Goal: Book appointment/travel/reservation

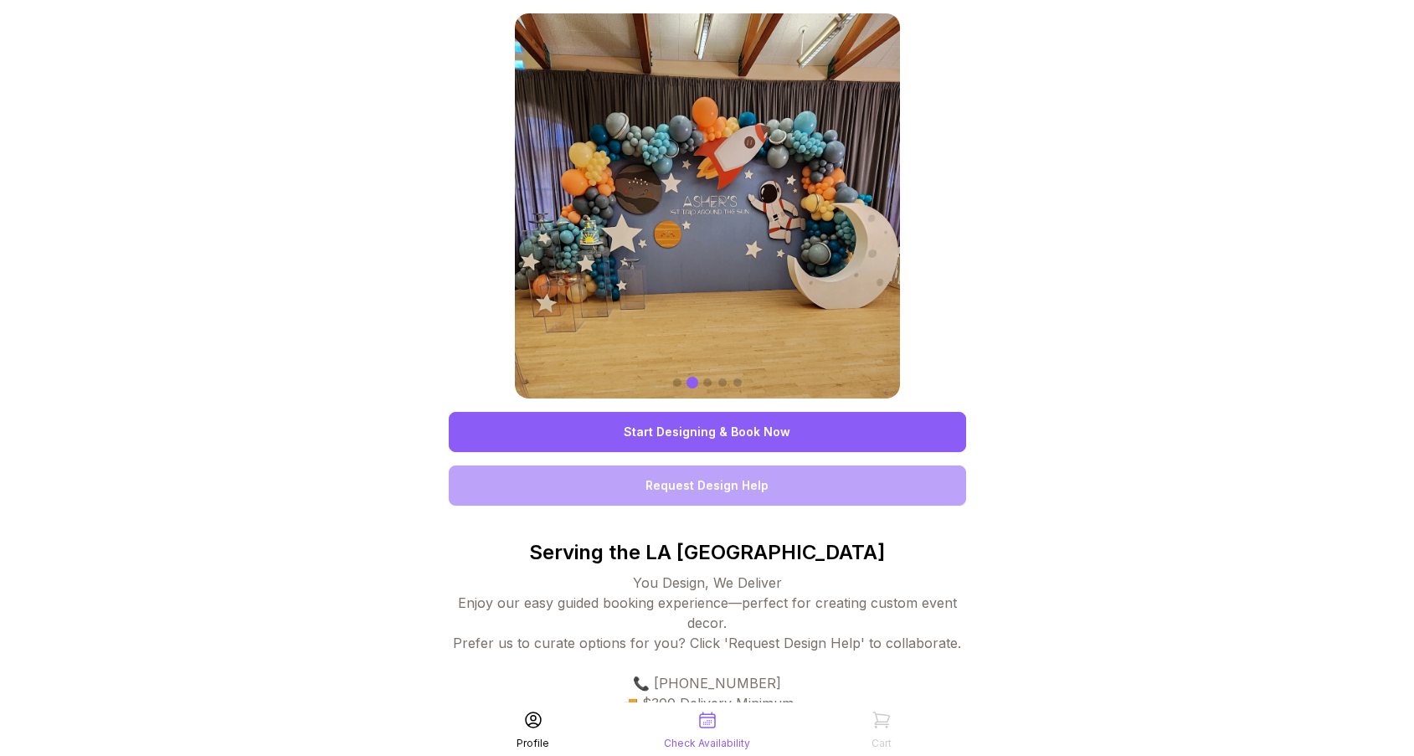
click at [799, 414] on link "Start Designing & Book Now" at bounding box center [707, 432] width 517 height 40
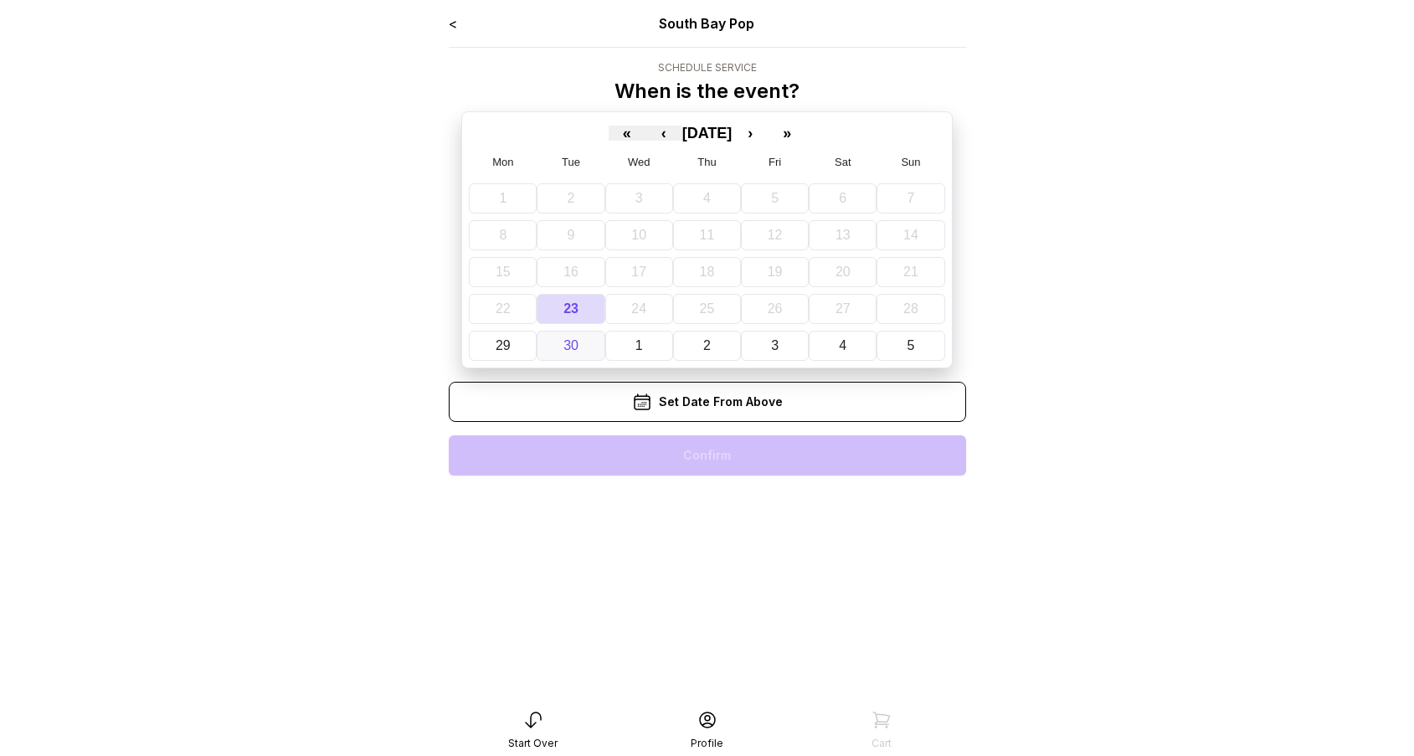
click at [588, 353] on button "30" at bounding box center [571, 346] width 68 height 30
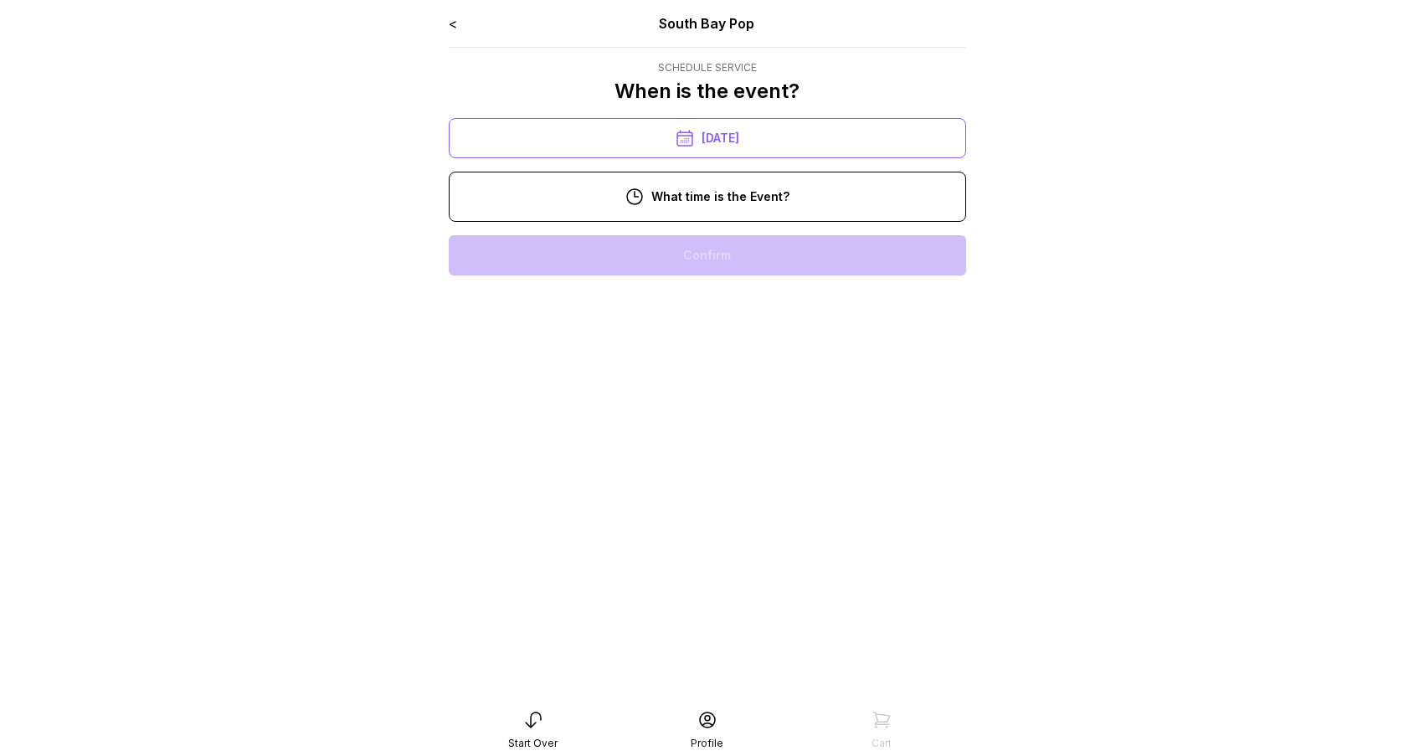
click at [719, 229] on div "< South Bay Pop Schedule Service When is the event? « ‹ [DATE] › » Mon Tue Wed …" at bounding box center [707, 150] width 517 height 275
click at [754, 273] on div "10:00 am" at bounding box center [707, 255] width 491 height 40
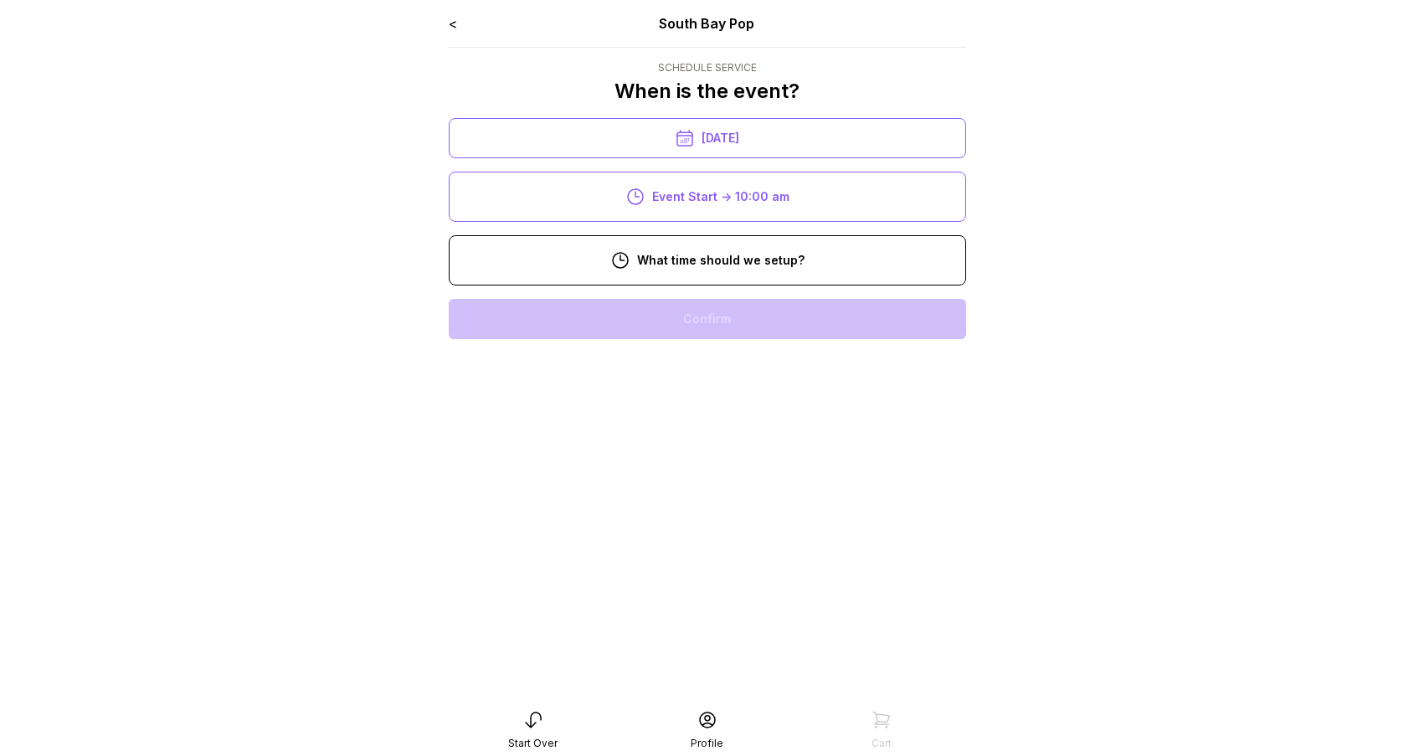
click at [724, 322] on div "8:00 am" at bounding box center [707, 319] width 491 height 40
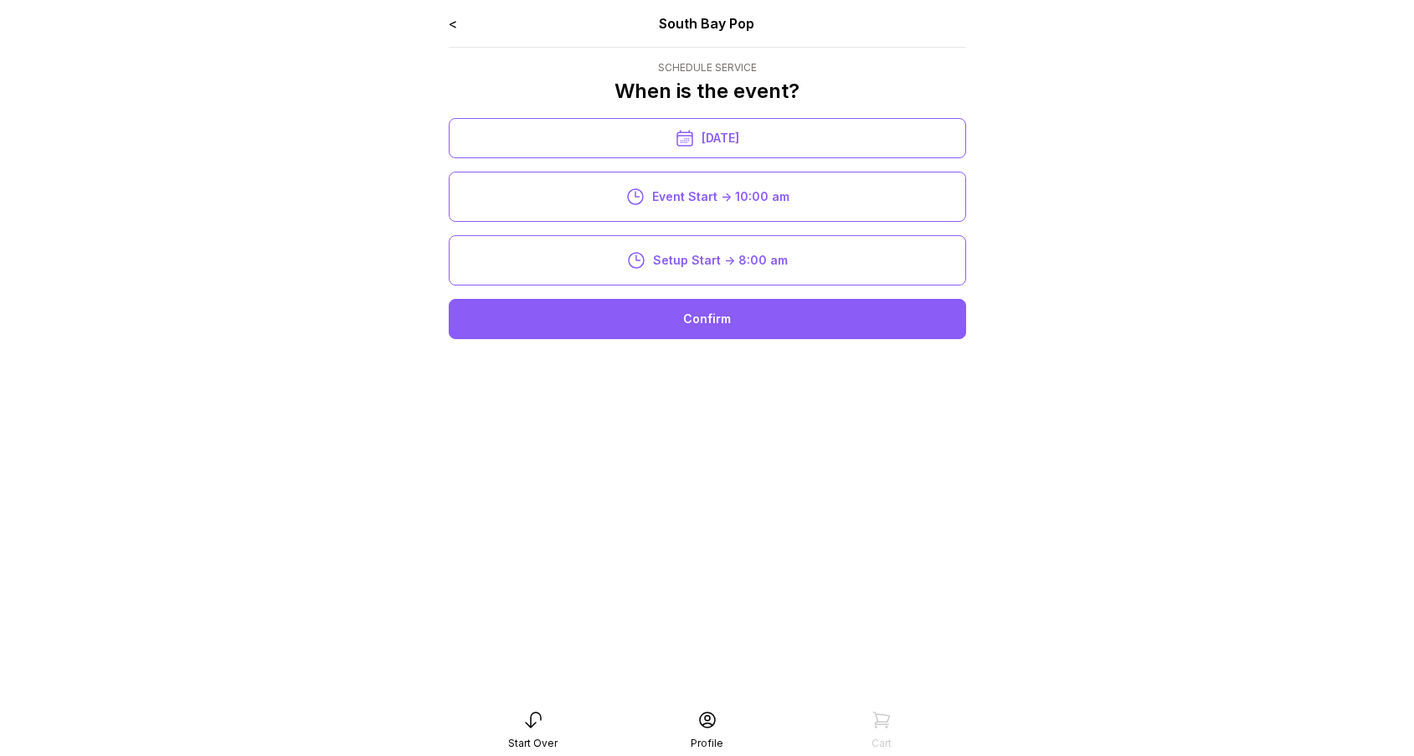
click at [759, 345] on div "< South Bay Pop Schedule Service When is the event? « ‹ [DATE] › » Mon Tue Wed …" at bounding box center [707, 182] width 517 height 339
click at [803, 302] on div "Confirm" at bounding box center [707, 319] width 517 height 40
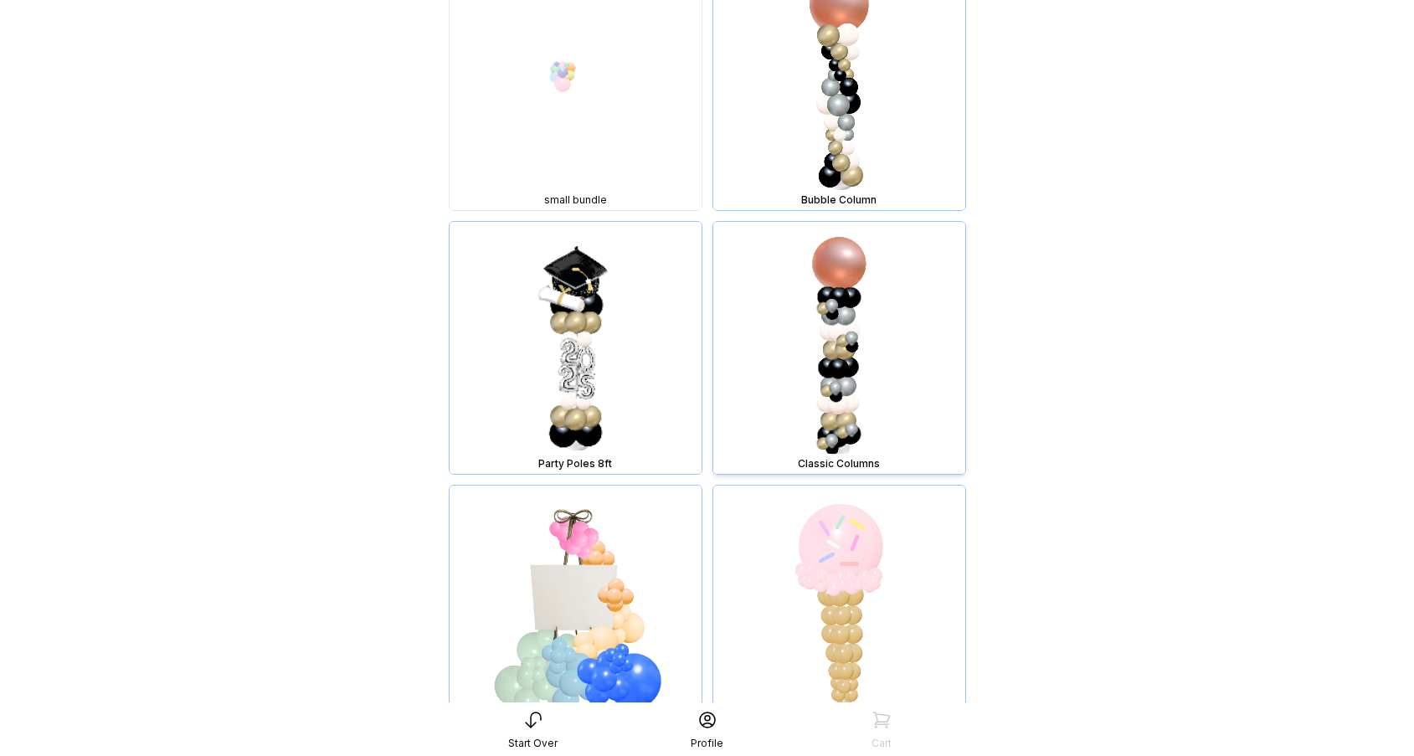
scroll to position [8891, 0]
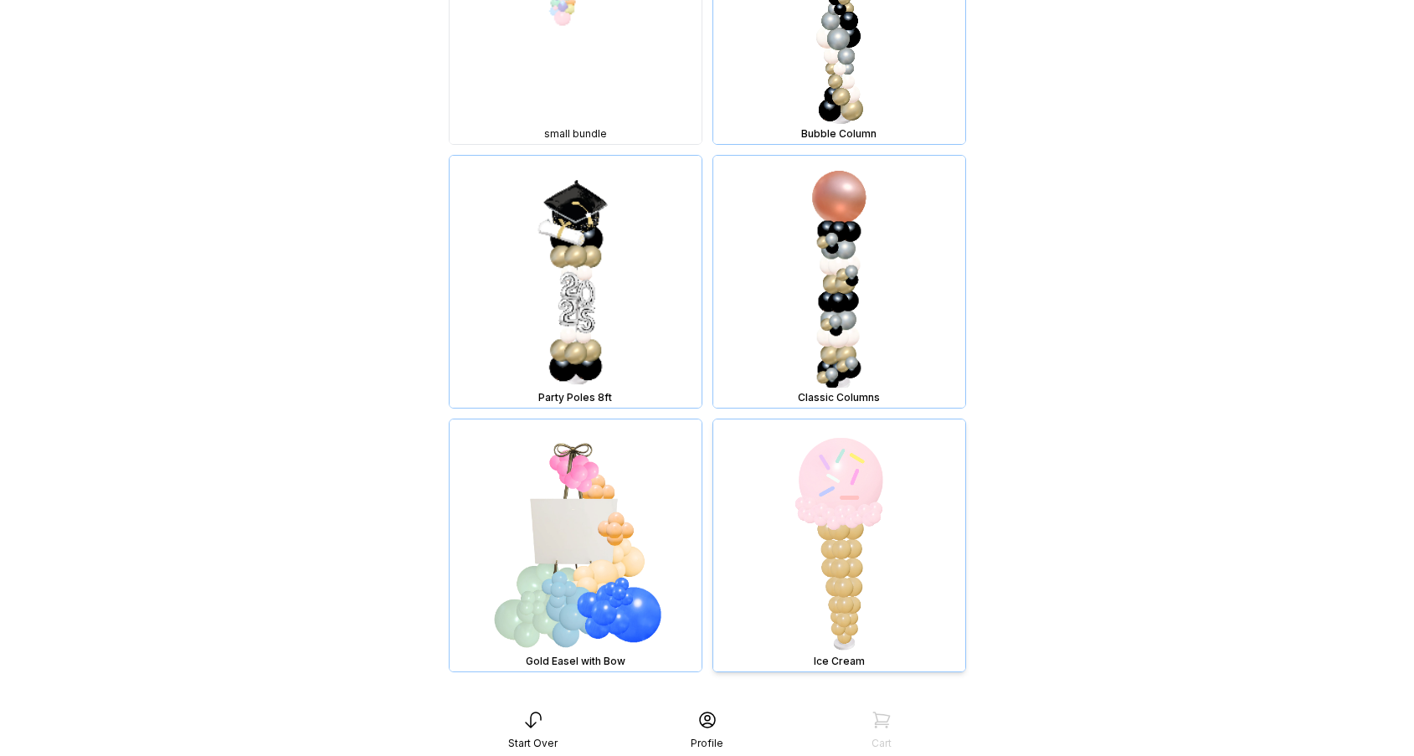
click at [816, 574] on img at bounding box center [839, 545] width 252 height 252
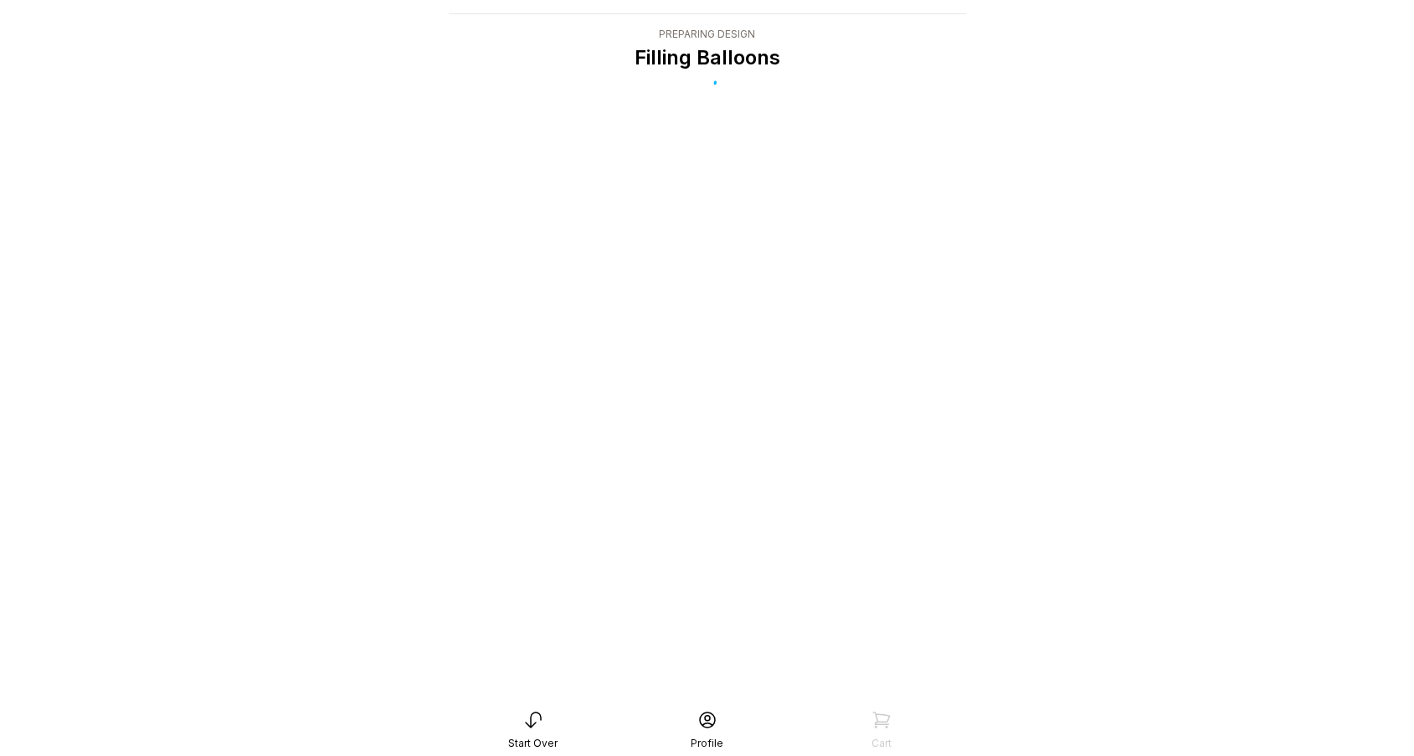
scroll to position [33, 0]
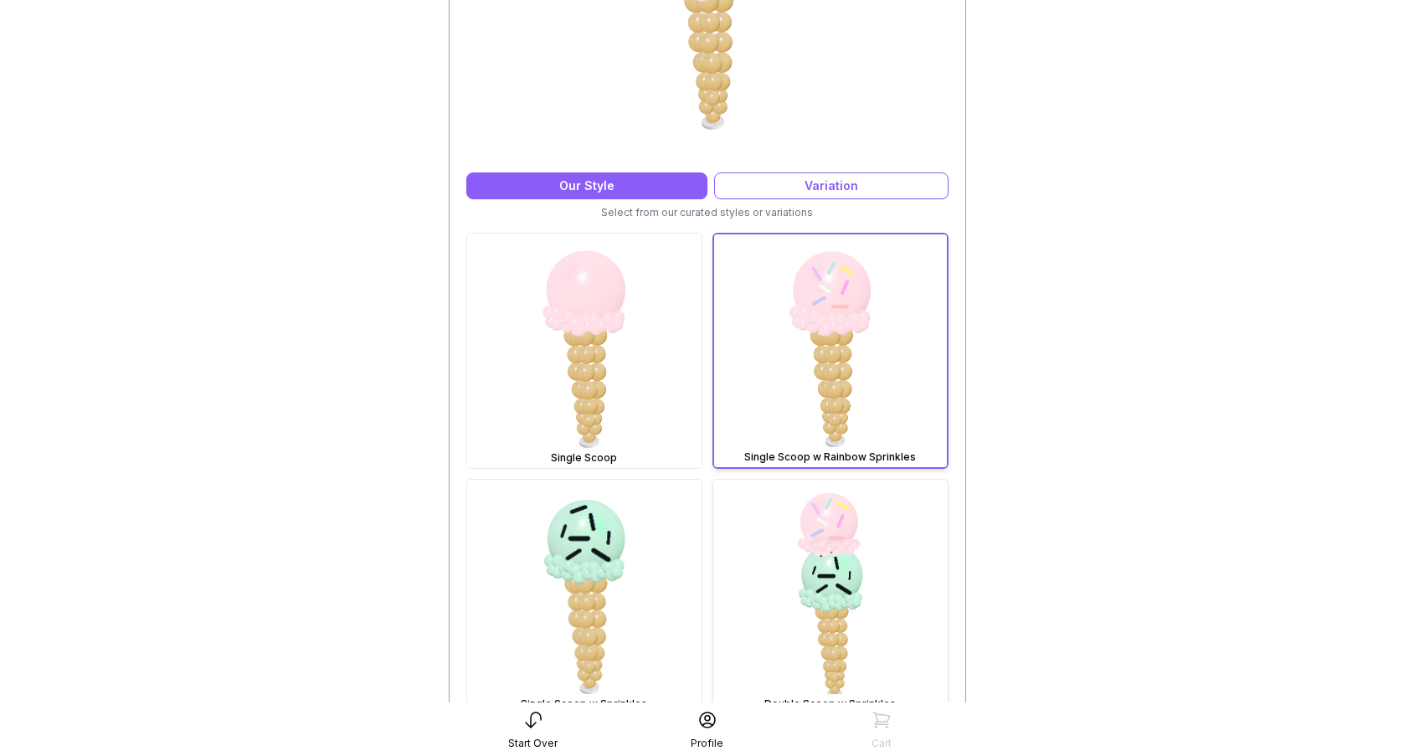
scroll to position [368, 0]
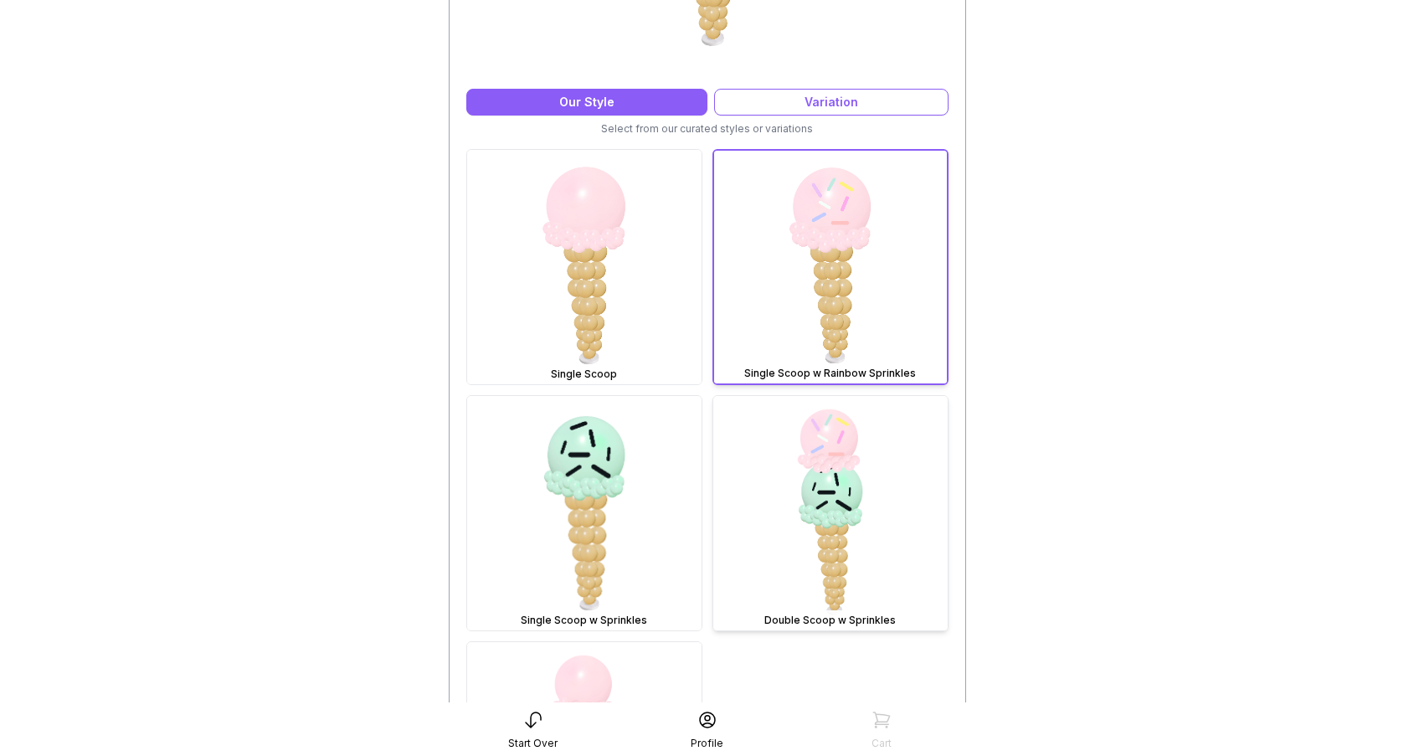
click at [834, 523] on img at bounding box center [830, 513] width 234 height 234
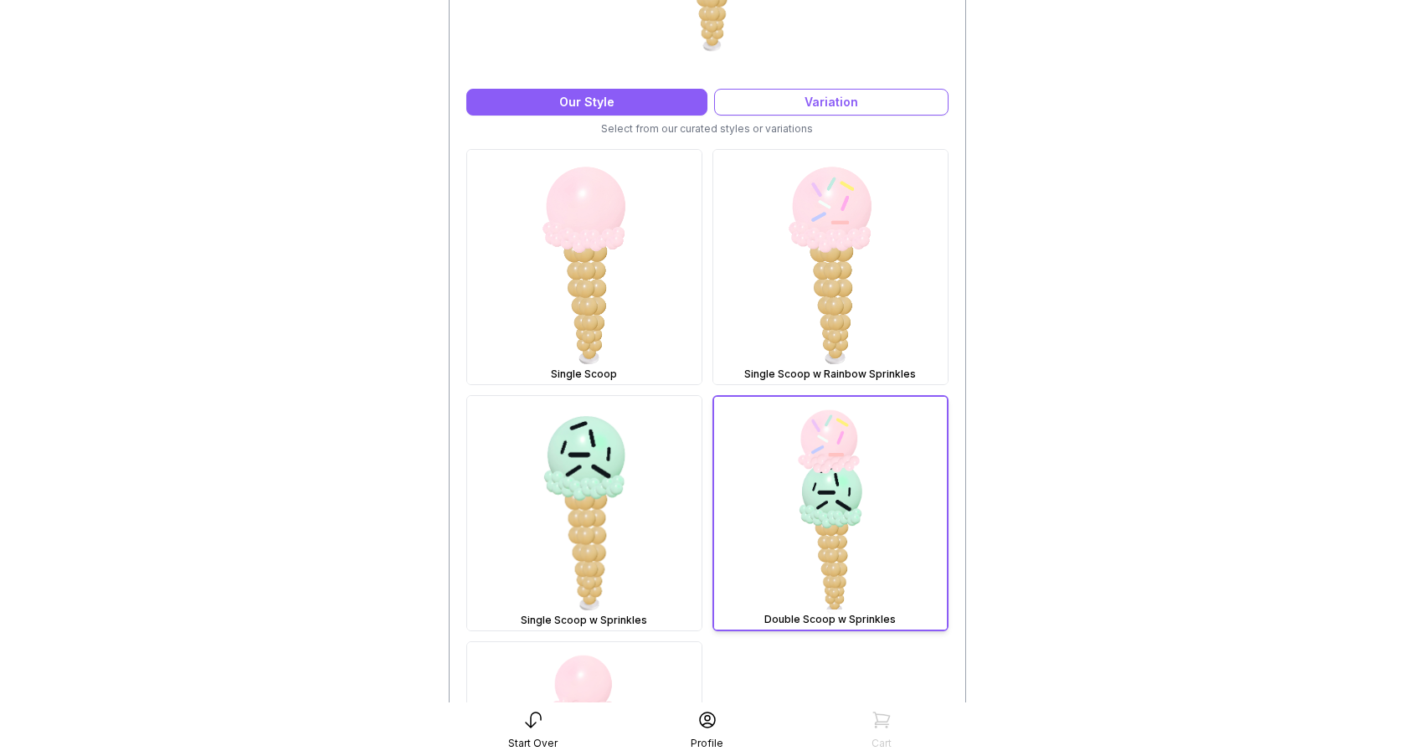
click at [1173, 471] on main "< southbaypop Design Sizing & pattern style My Design $ 250.00 Our Style Variat…" at bounding box center [707, 372] width 1414 height 1481
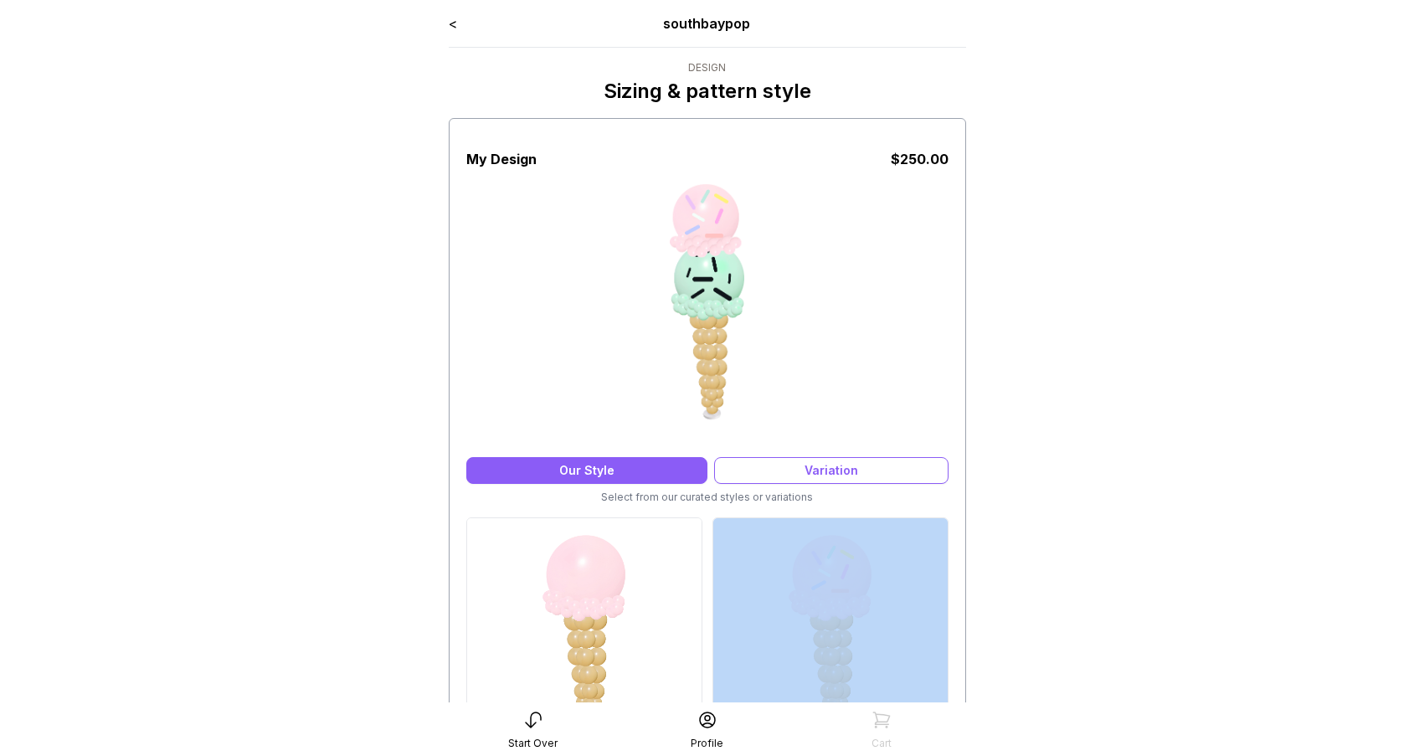
scroll to position [17, 0]
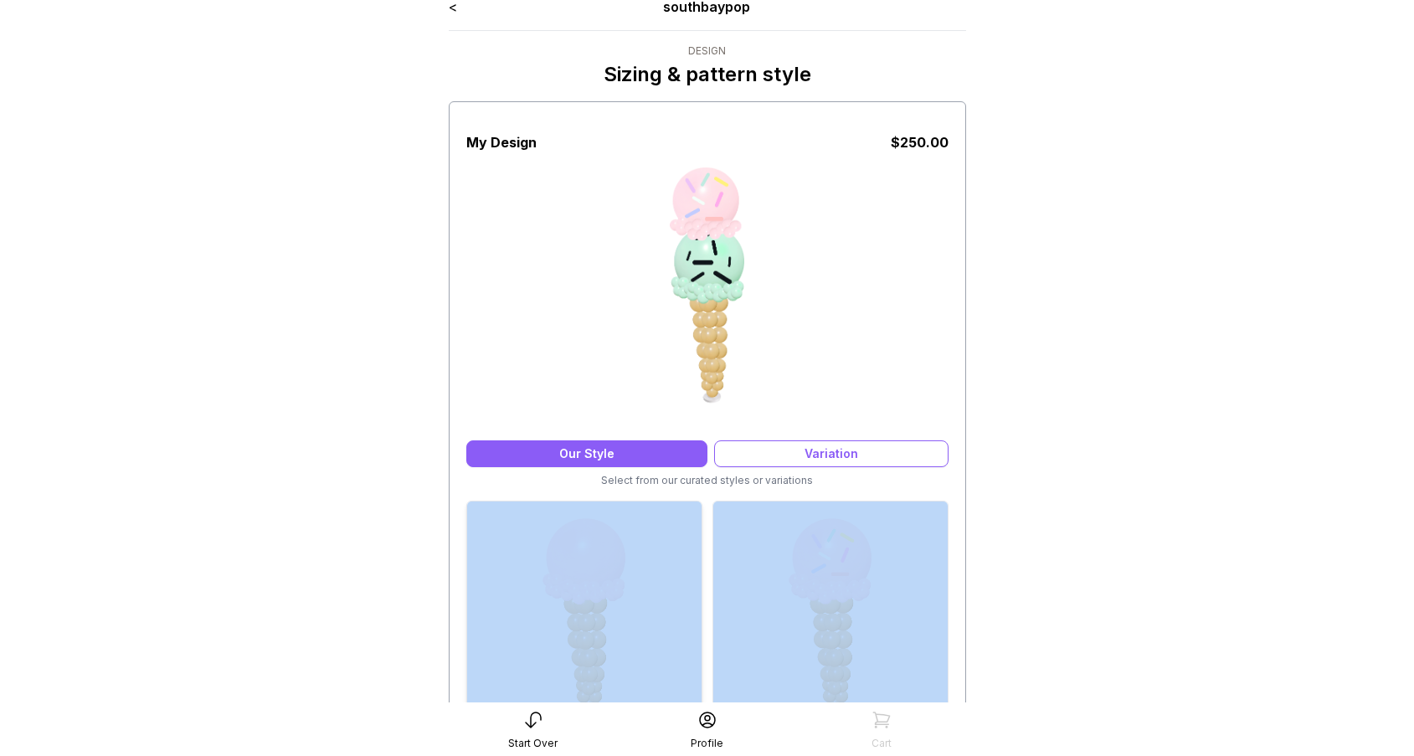
click at [560, 617] on img at bounding box center [584, 619] width 234 height 234
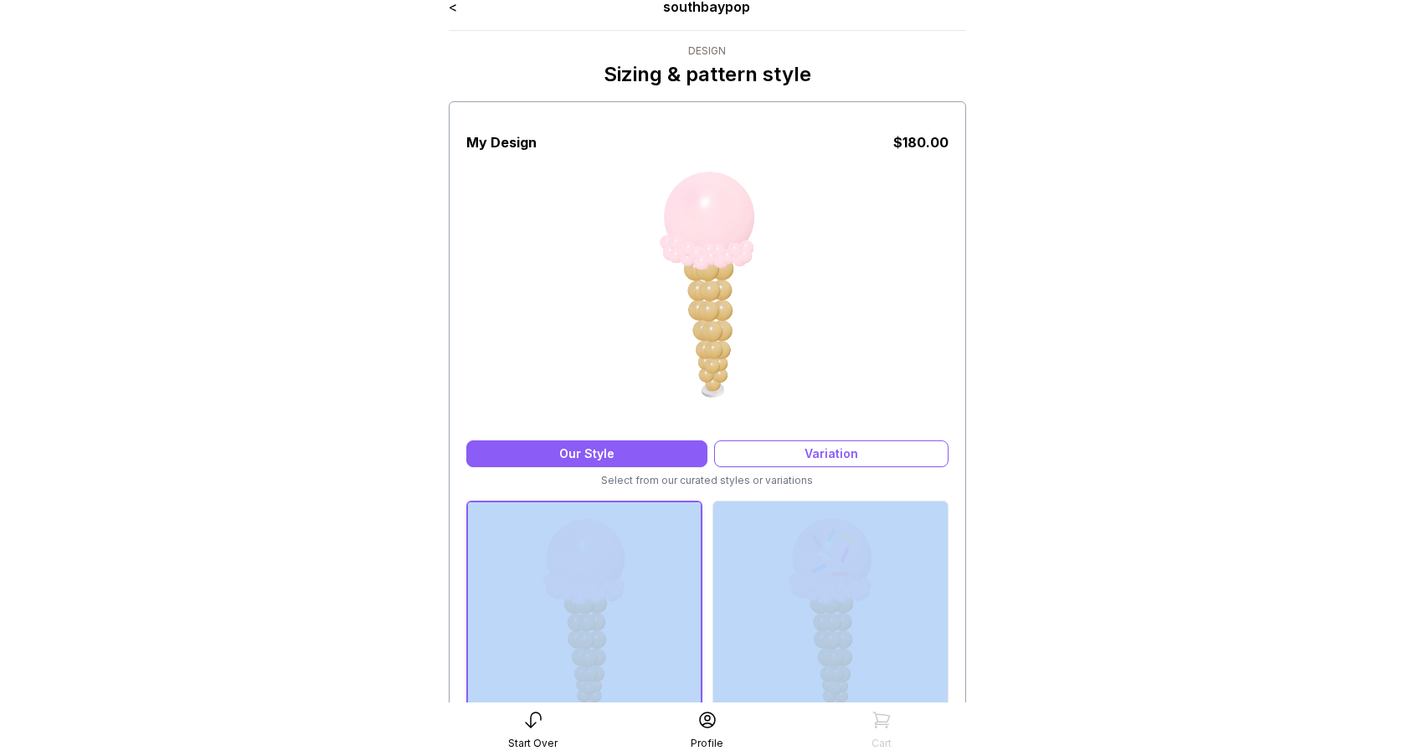
click at [1181, 525] on main "< southbaypop Design Sizing & pattern style My Design $ 180.00 Our Style Variat…" at bounding box center [707, 723] width 1414 height 1481
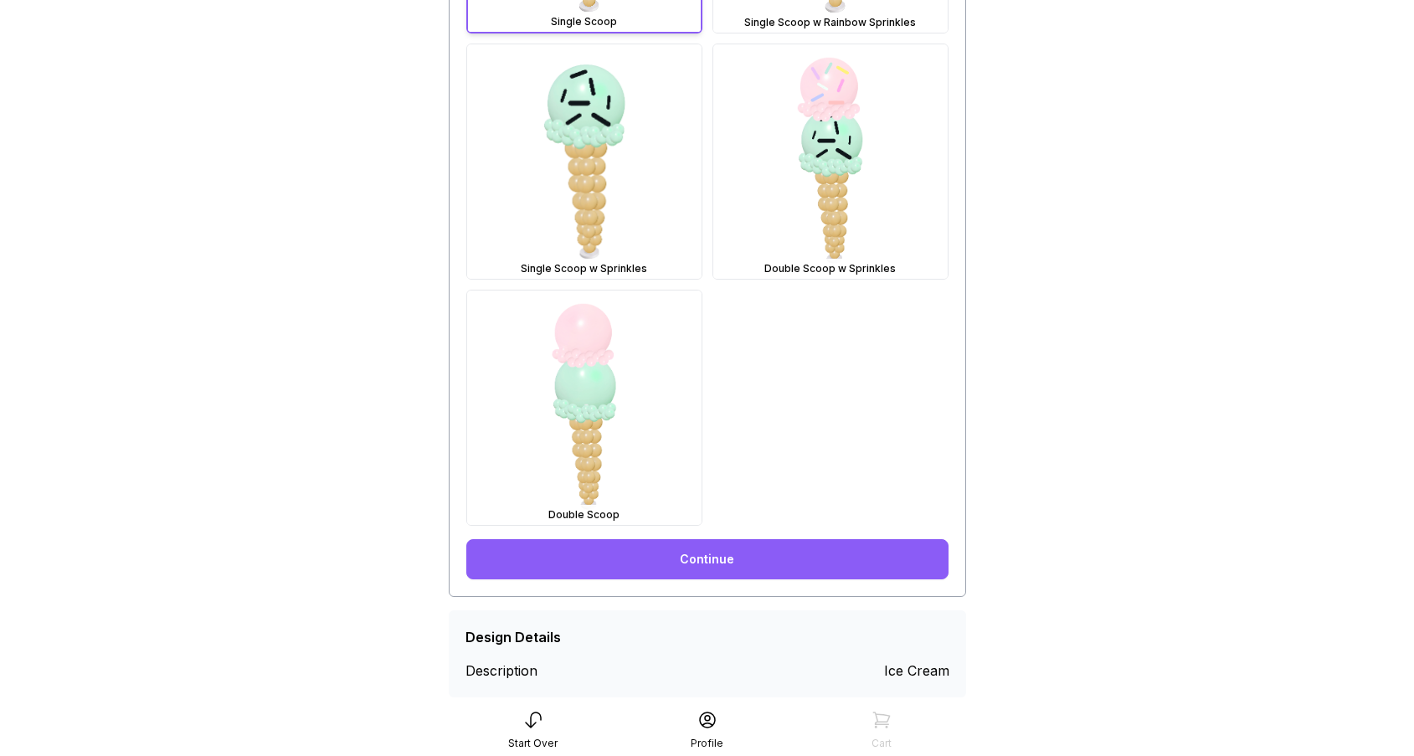
scroll to position [737, 0]
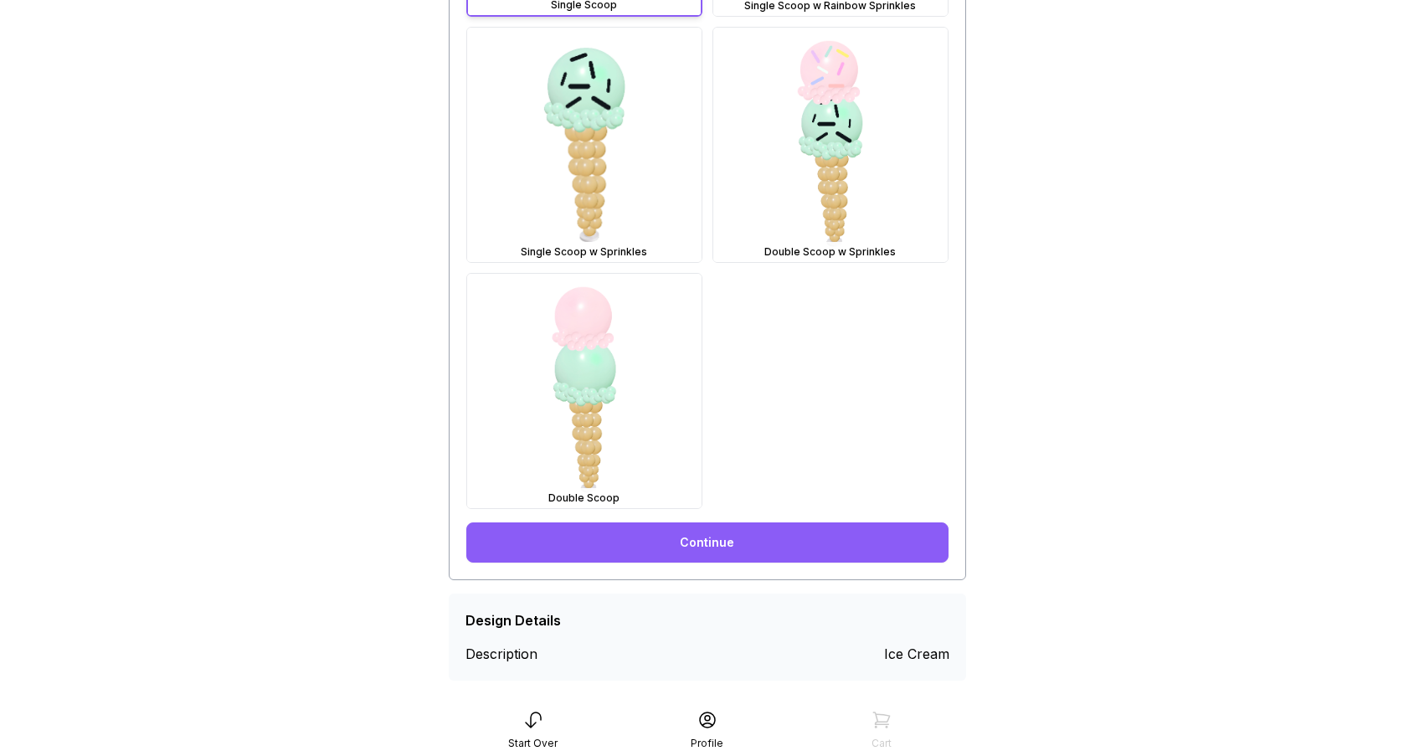
click at [703, 532] on link "Continue" at bounding box center [707, 542] width 482 height 40
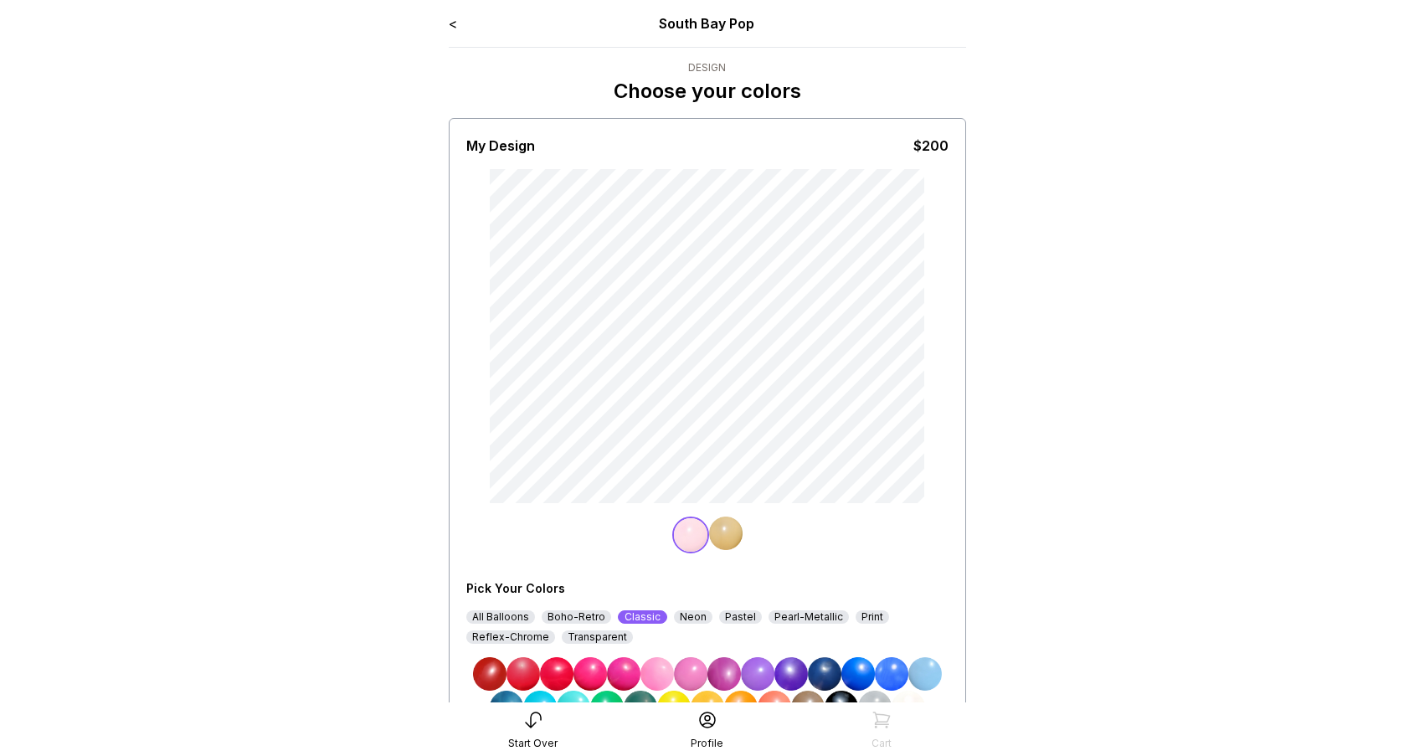
click at [443, 4] on div "< South Bay Pop Design Choose your colors My Design $200 Pick Your Colors All B…" at bounding box center [707, 429] width 544 height 859
click at [453, 31] on link "<" at bounding box center [453, 23] width 8 height 17
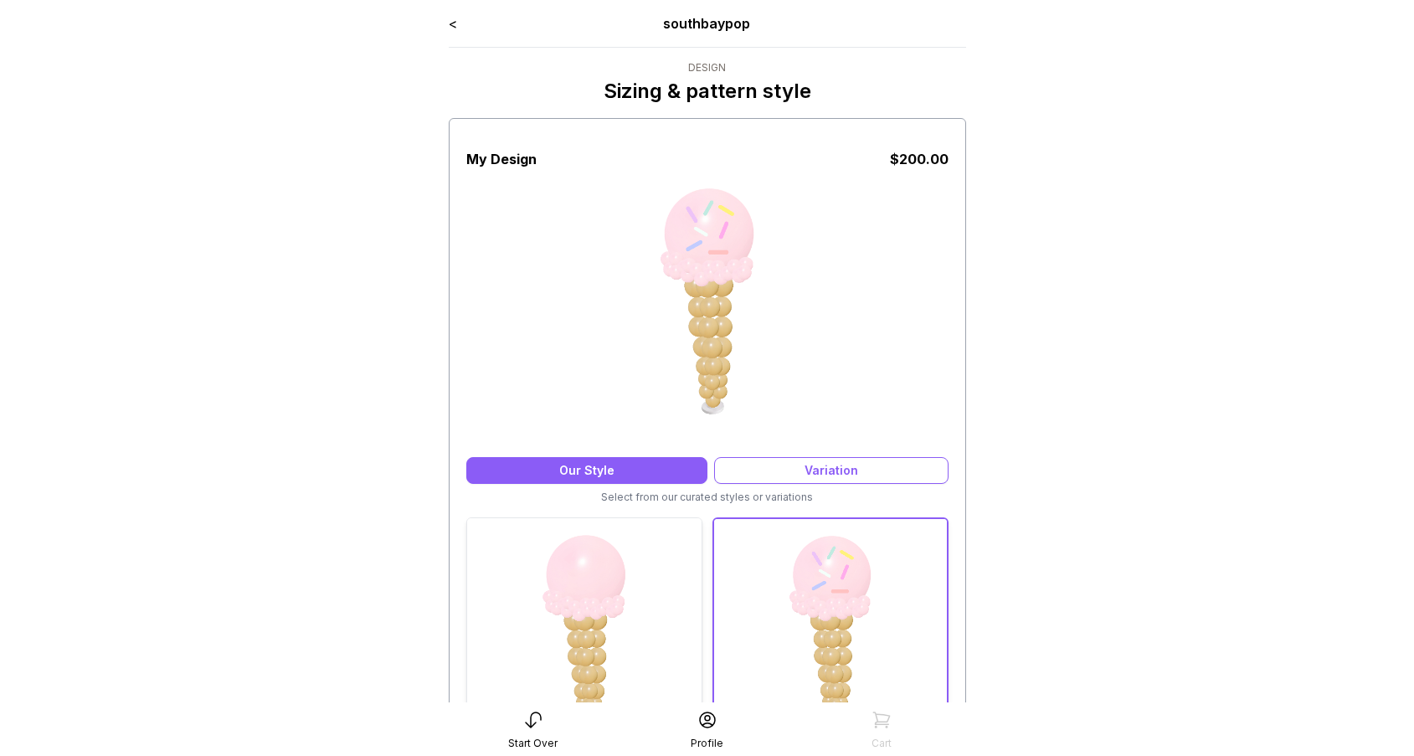
click at [570, 610] on img at bounding box center [584, 635] width 234 height 234
click at [828, 591] on img at bounding box center [830, 635] width 234 height 234
click at [574, 615] on img at bounding box center [584, 635] width 234 height 234
